Goal: Find specific page/section: Find specific page/section

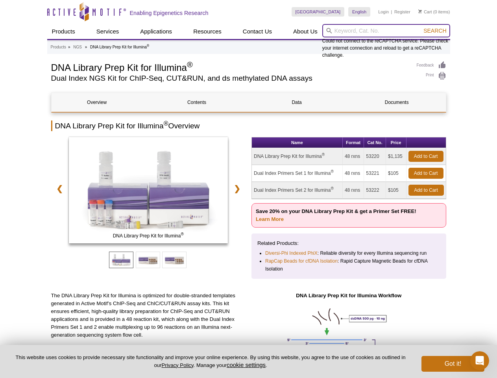
click at [386, 31] on input "search" at bounding box center [386, 30] width 128 height 13
click at [435, 31] on span "Search" at bounding box center [434, 31] width 23 height 6
click at [58, 188] on link "❮" at bounding box center [59, 188] width 17 height 18
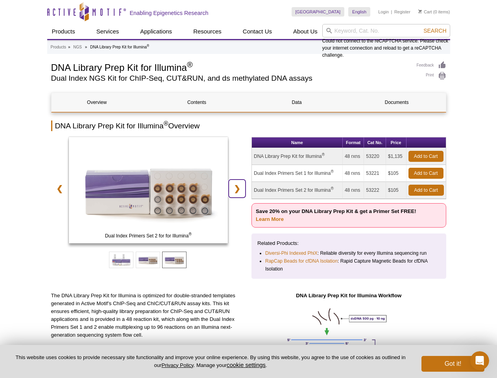
click at [238, 188] on link "❯" at bounding box center [237, 188] width 17 height 18
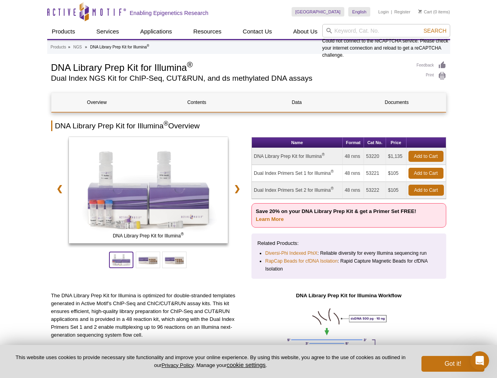
click at [121, 260] on span at bounding box center [121, 259] width 24 height 17
click at [148, 260] on span at bounding box center [148, 259] width 24 height 17
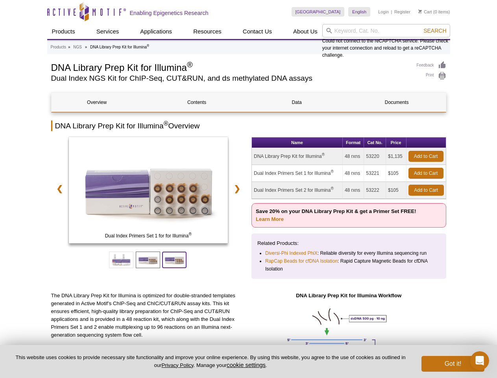
click at [174, 260] on span at bounding box center [174, 259] width 24 height 17
click at [247, 364] on button "cookie settings" at bounding box center [246, 364] width 39 height 7
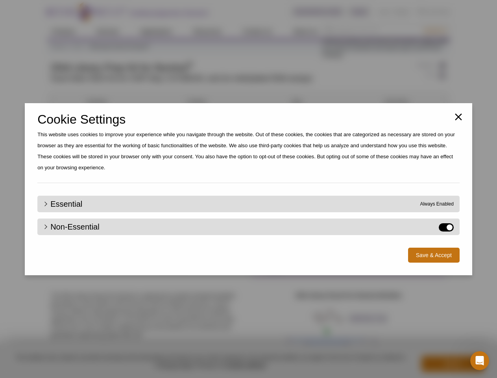
click at [453, 364] on div "Close Cookie Settings This website uses cookies to improve your experience whil…" at bounding box center [248, 189] width 497 height 378
click at [480, 360] on icon "Open Intercom Messenger" at bounding box center [479, 360] width 13 height 13
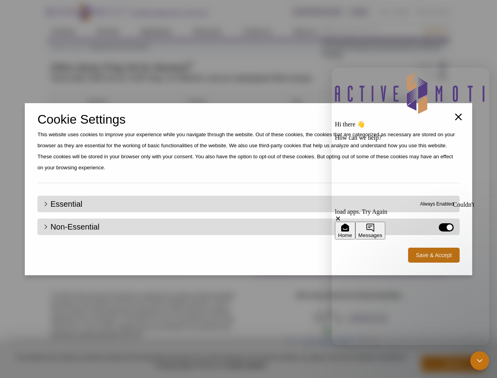
drag, startPoint x: 4, startPoint y: 4, endPoint x: 0, endPoint y: 0, distance: 5.6
click at [435, 31] on div "Close Cookie Settings This website uses cookies to improve your experience whil…" at bounding box center [248, 189] width 497 height 378
